Goal: Find specific page/section: Find specific page/section

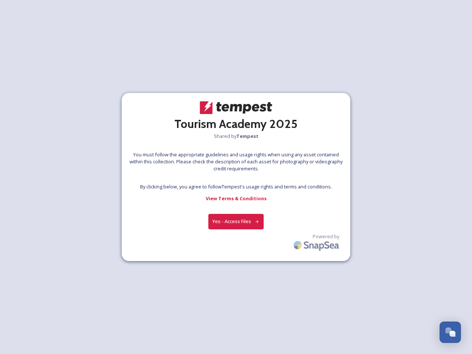
click at [236, 177] on div at bounding box center [236, 177] width 0 height 11
click at [236, 221] on button "Yes - Access Files" at bounding box center [235, 221] width 55 height 15
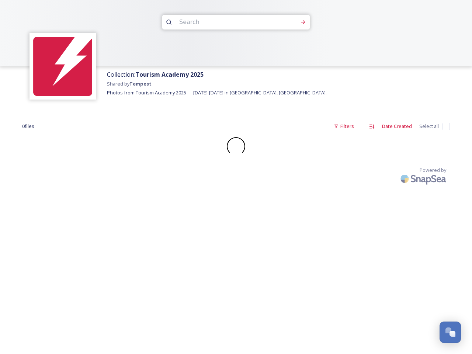
click at [450, 332] on div "Open Chat" at bounding box center [452, 334] width 6 height 6
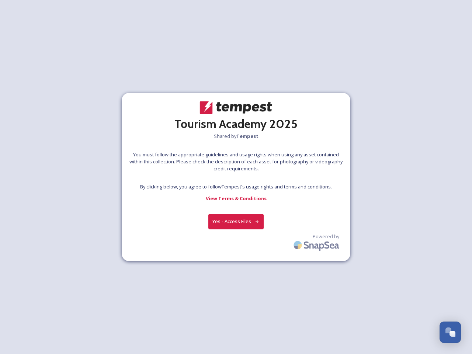
click at [236, 177] on div at bounding box center [236, 177] width 0 height 11
click at [236, 221] on button "Yes - Access Files" at bounding box center [235, 221] width 55 height 15
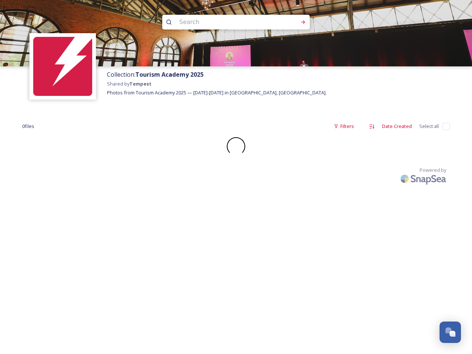
click at [317, 243] on div "Collection: Tourism Academy 2025 Shared by Tempest Photos from Tourism Academy …" at bounding box center [236, 177] width 472 height 354
click at [450, 332] on div "Open Chat" at bounding box center [452, 334] width 6 height 6
